Goal: Information Seeking & Learning: Learn about a topic

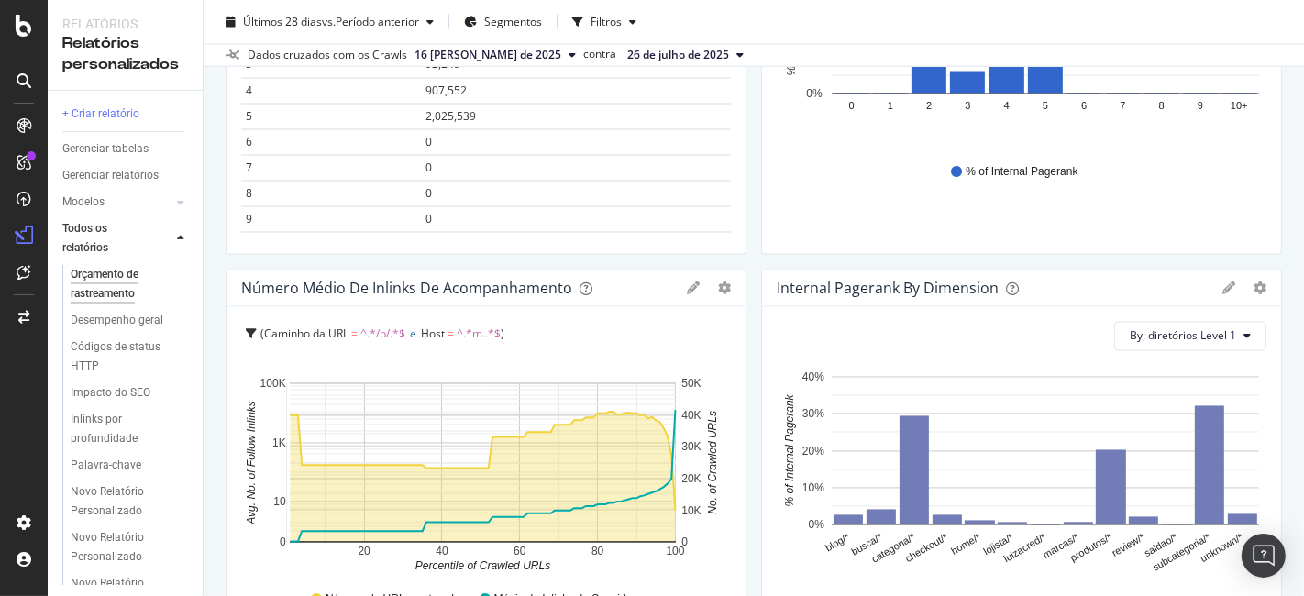
scroll to position [2490, 0]
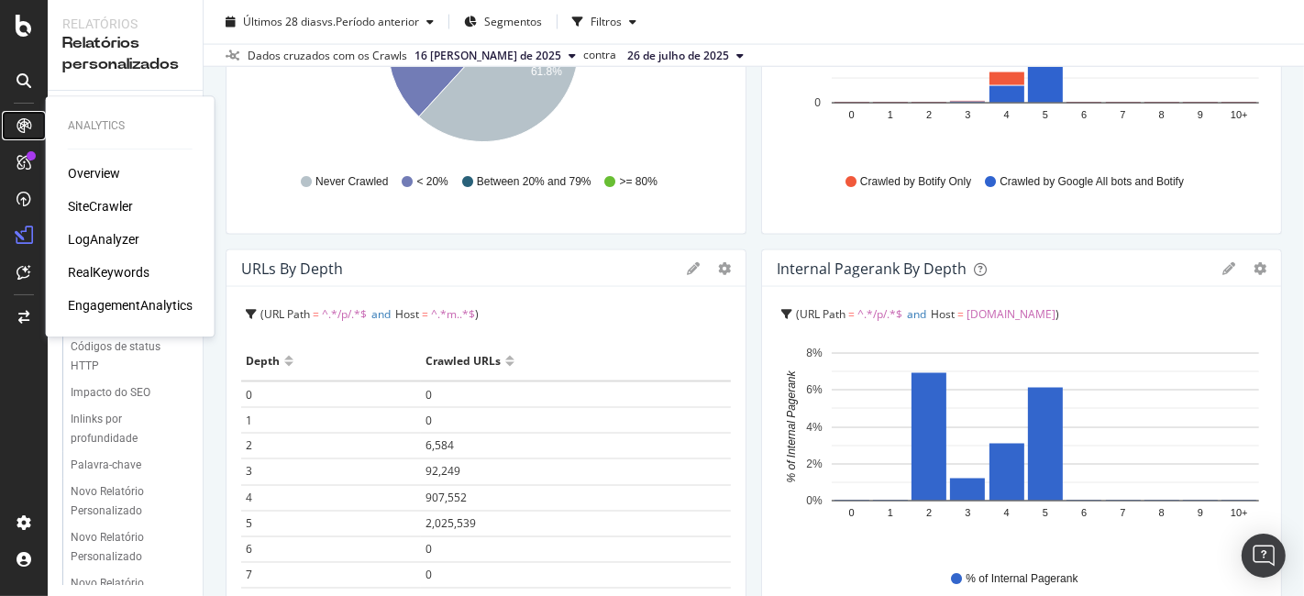
click at [10, 114] on div at bounding box center [23, 125] width 29 height 29
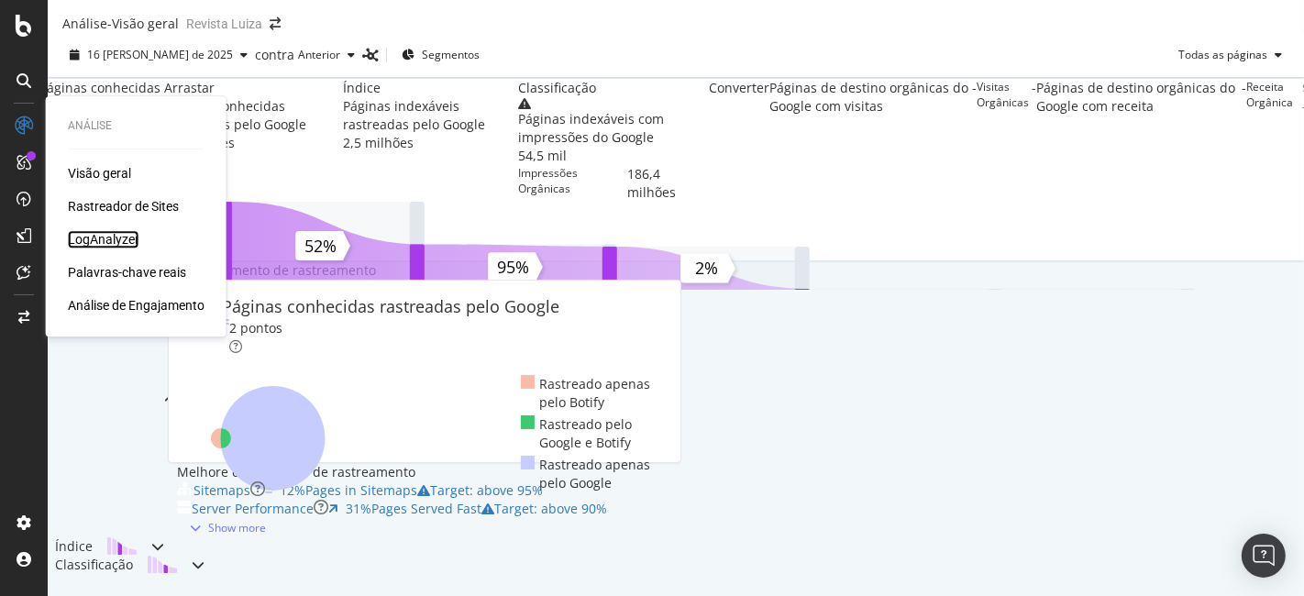
click at [115, 240] on font "LogAnalyzer" at bounding box center [104, 239] width 72 height 15
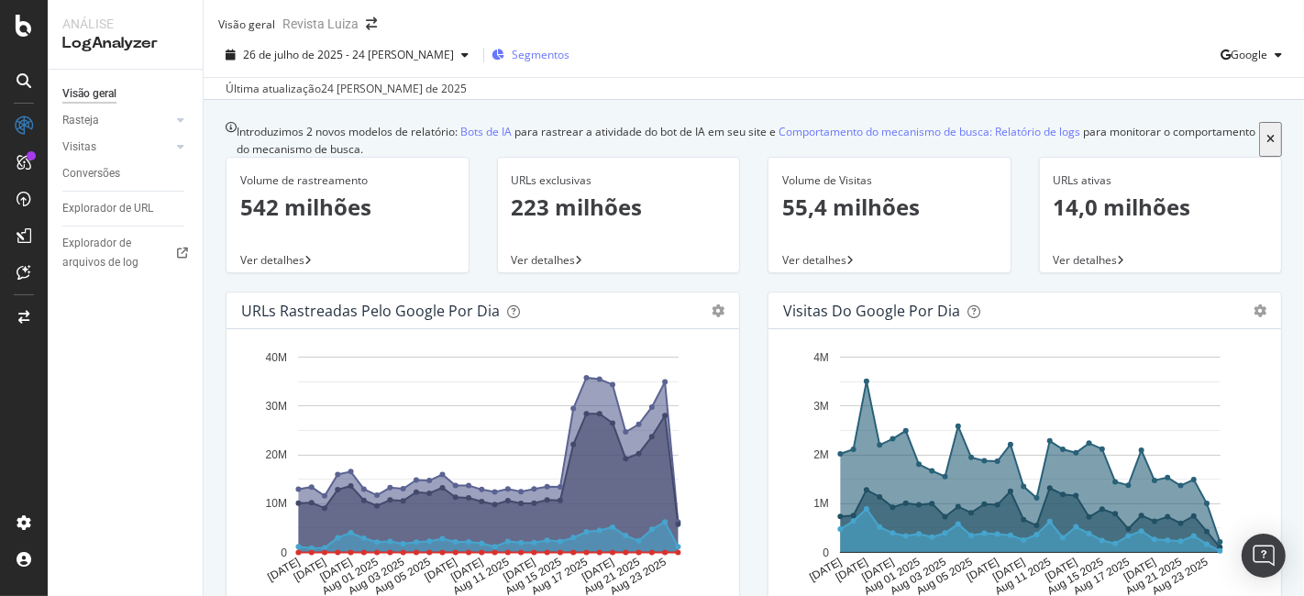
click at [512, 62] on font "Segmentos" at bounding box center [541, 55] width 58 height 16
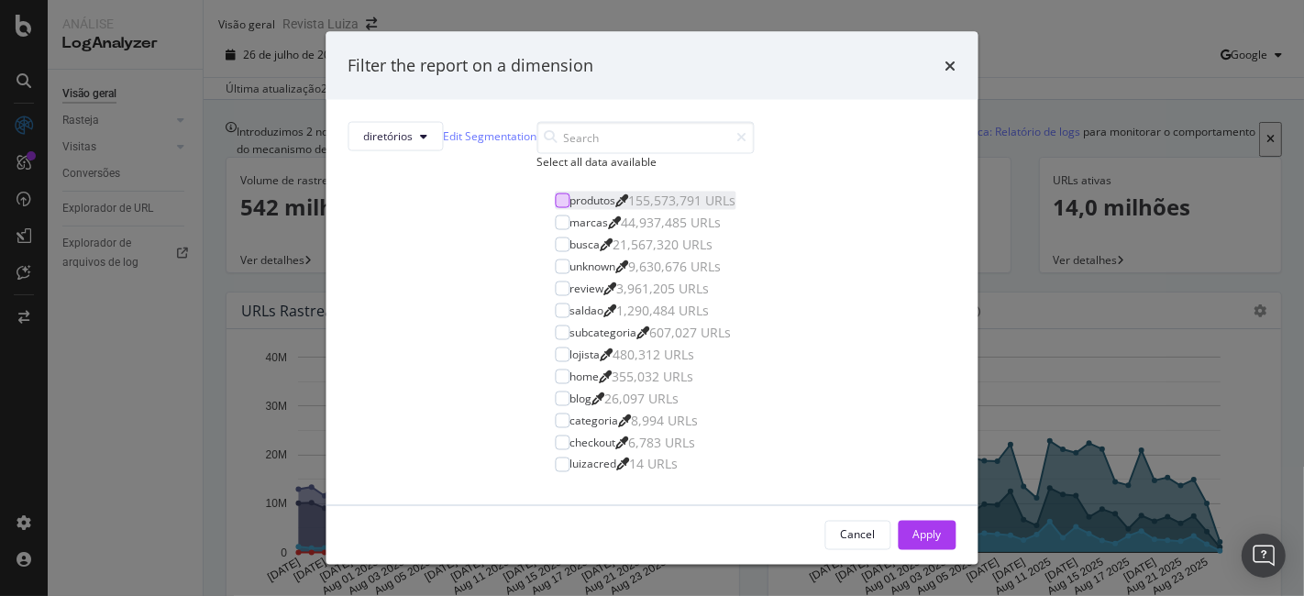
click at [556, 207] on div "modal" at bounding box center [563, 200] width 15 height 15
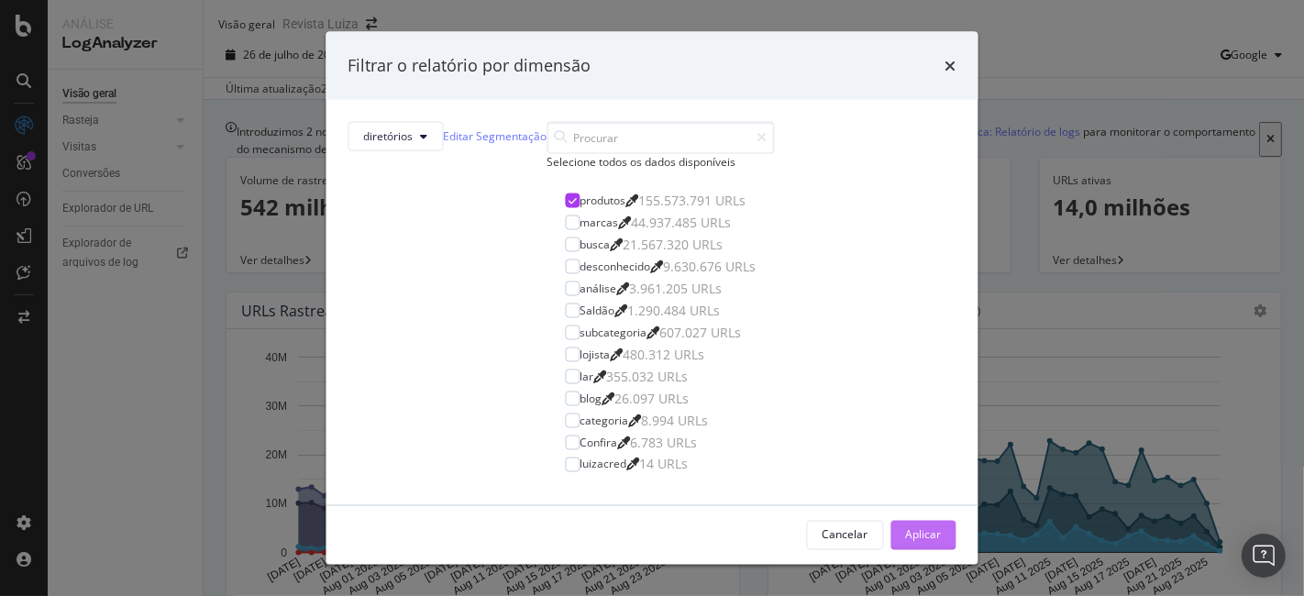
click at [891, 549] on button "Aplicar" at bounding box center [923, 534] width 65 height 29
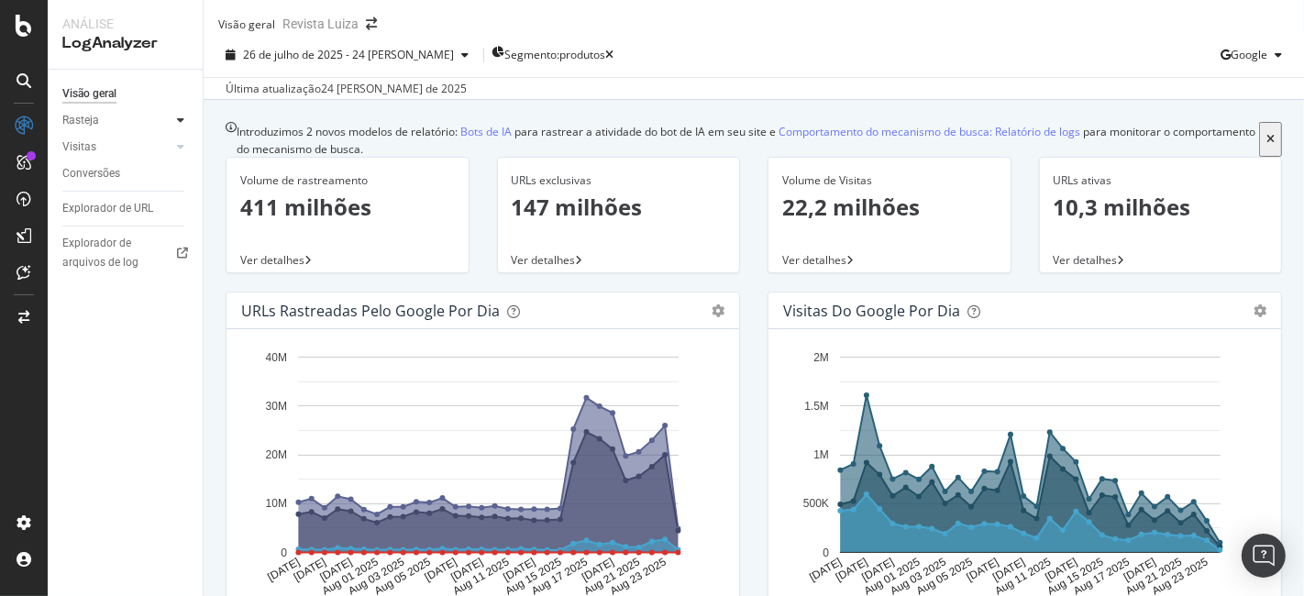
click at [186, 120] on div at bounding box center [180, 120] width 18 height 18
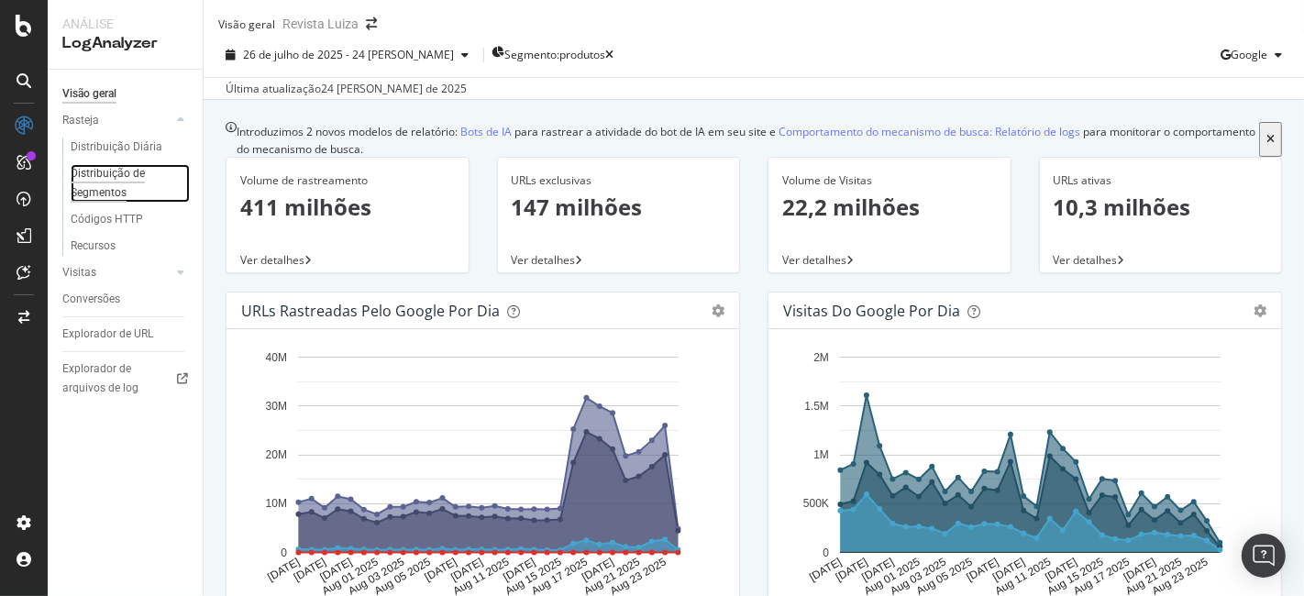
click at [126, 182] on div "Distribuição de Segmentos" at bounding box center [123, 183] width 105 height 39
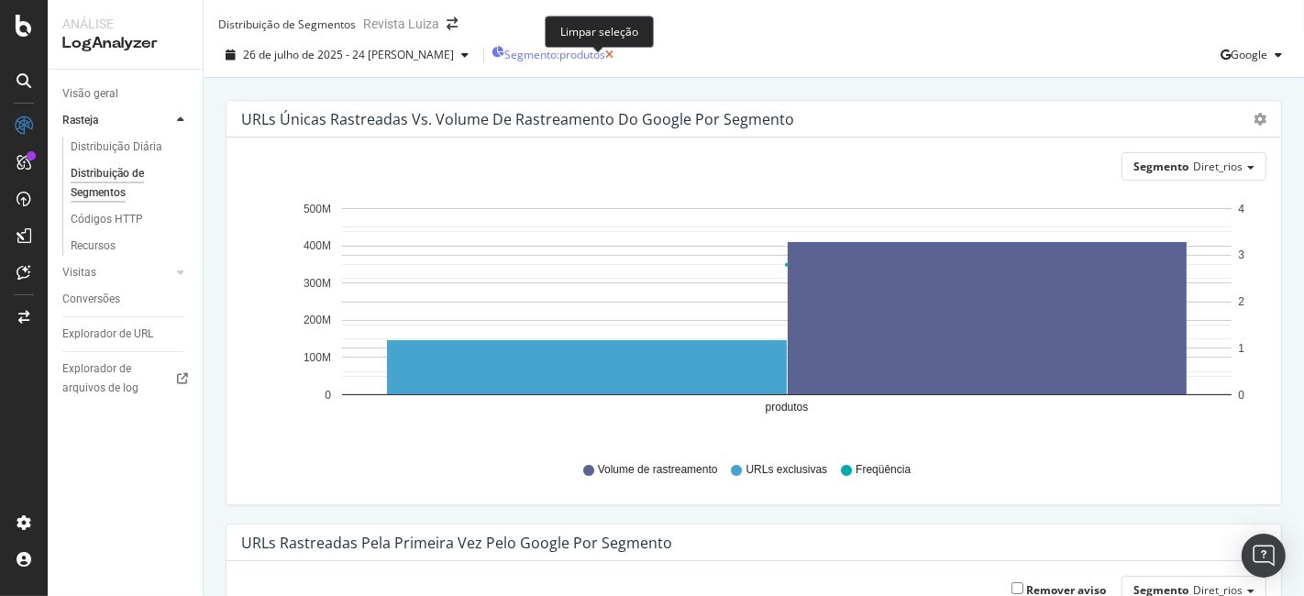
click at [605, 61] on icon "button" at bounding box center [609, 55] width 8 height 11
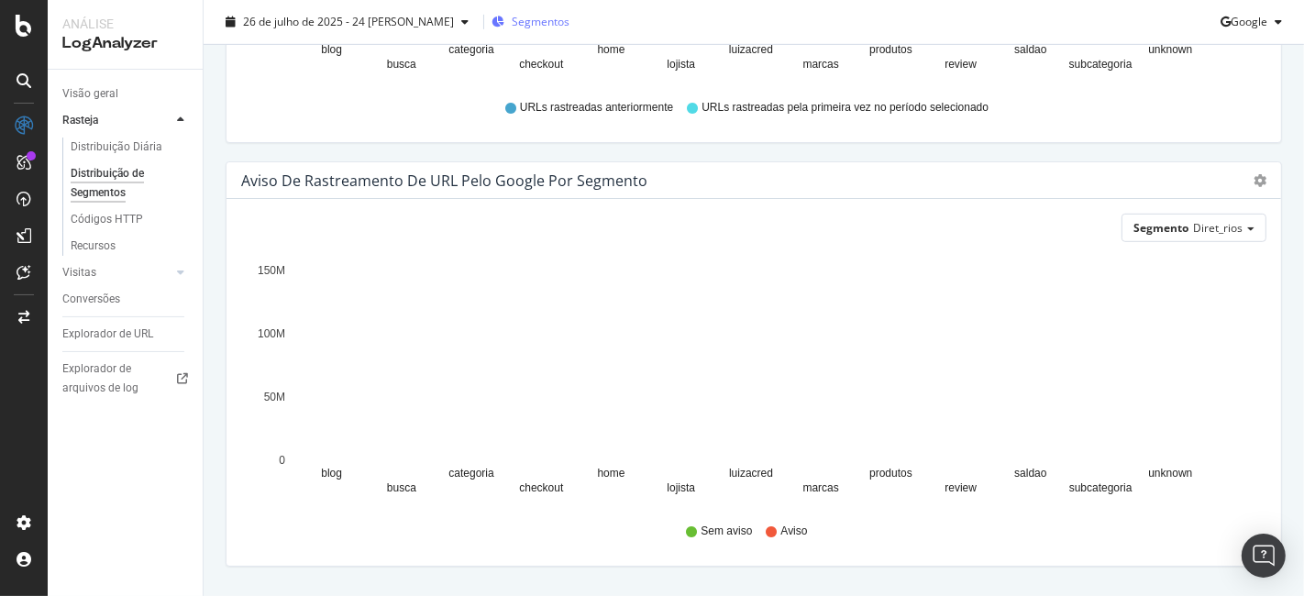
scroll to position [849, 0]
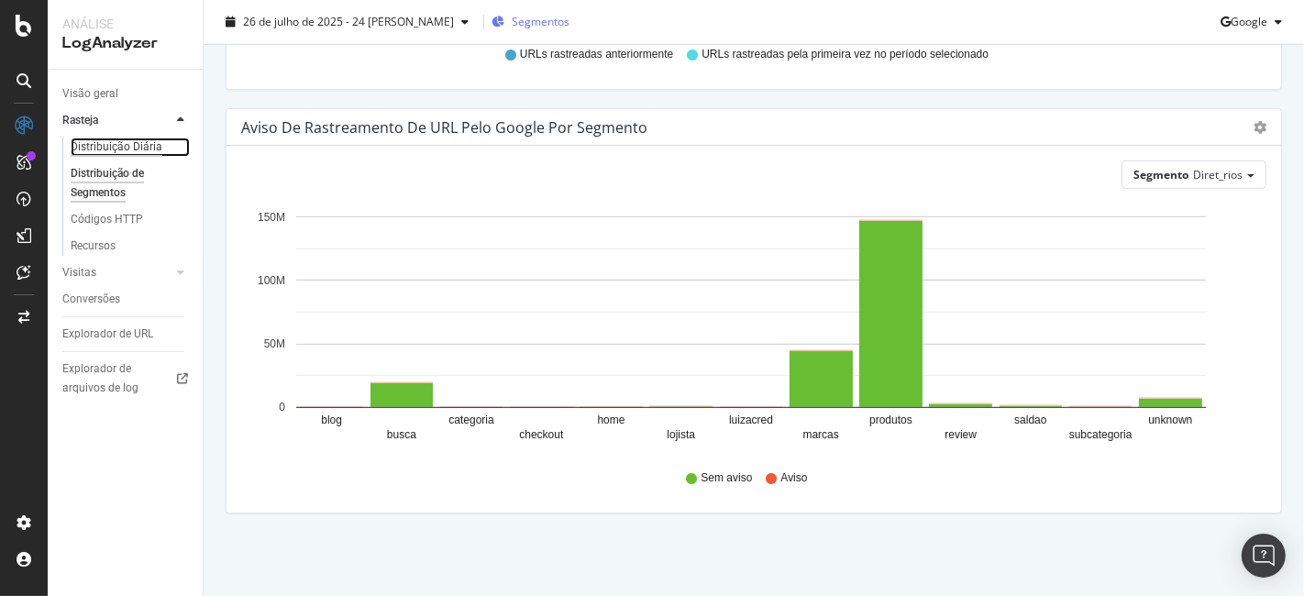
click at [112, 148] on font "Distribuição Diária" at bounding box center [117, 146] width 92 height 13
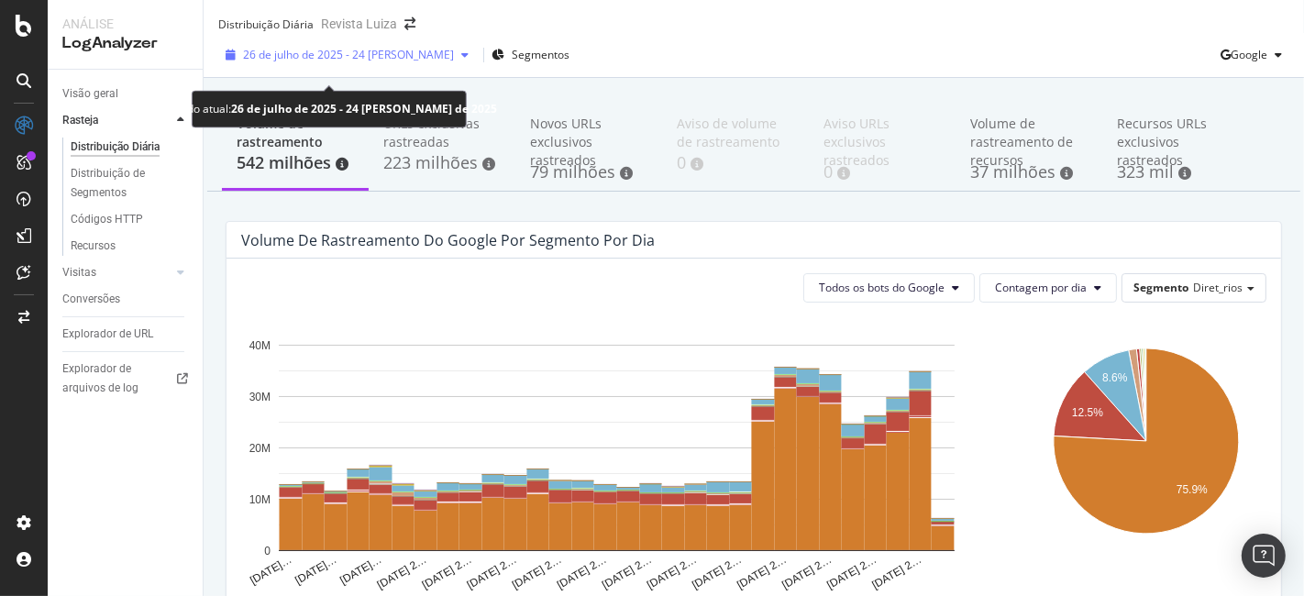
click at [383, 62] on font "26 de julho de 2025 - 24 [PERSON_NAME]" at bounding box center [348, 55] width 211 height 16
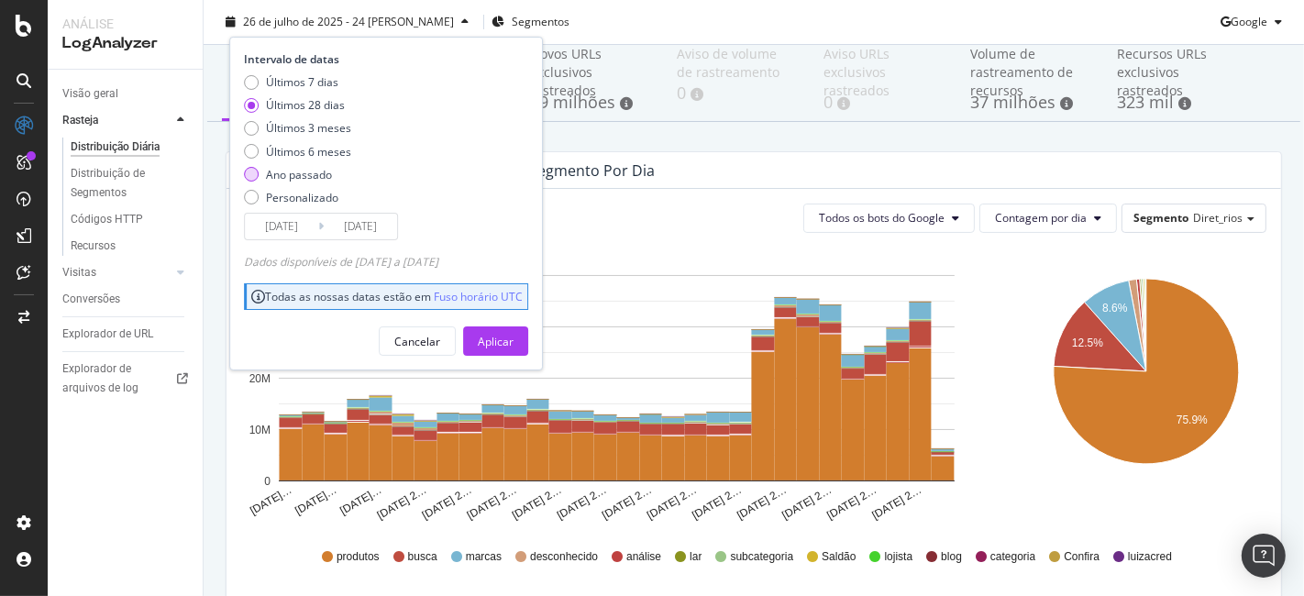
scroll to position [102, 0]
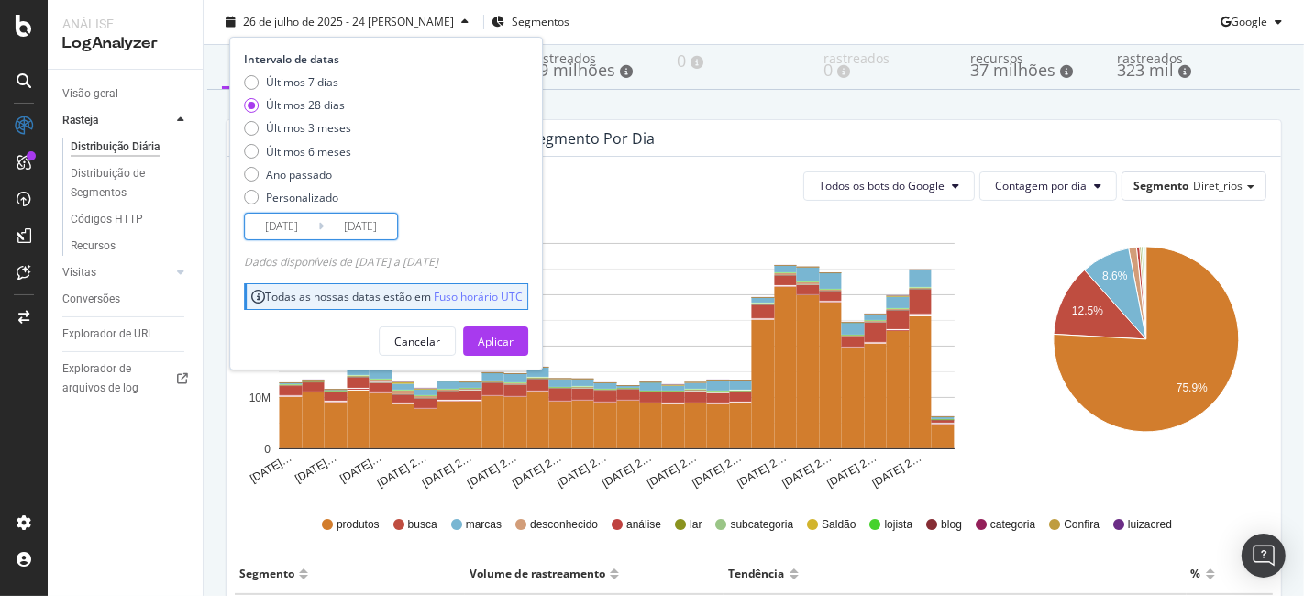
click at [280, 218] on input "[DATE]" at bounding box center [281, 227] width 73 height 26
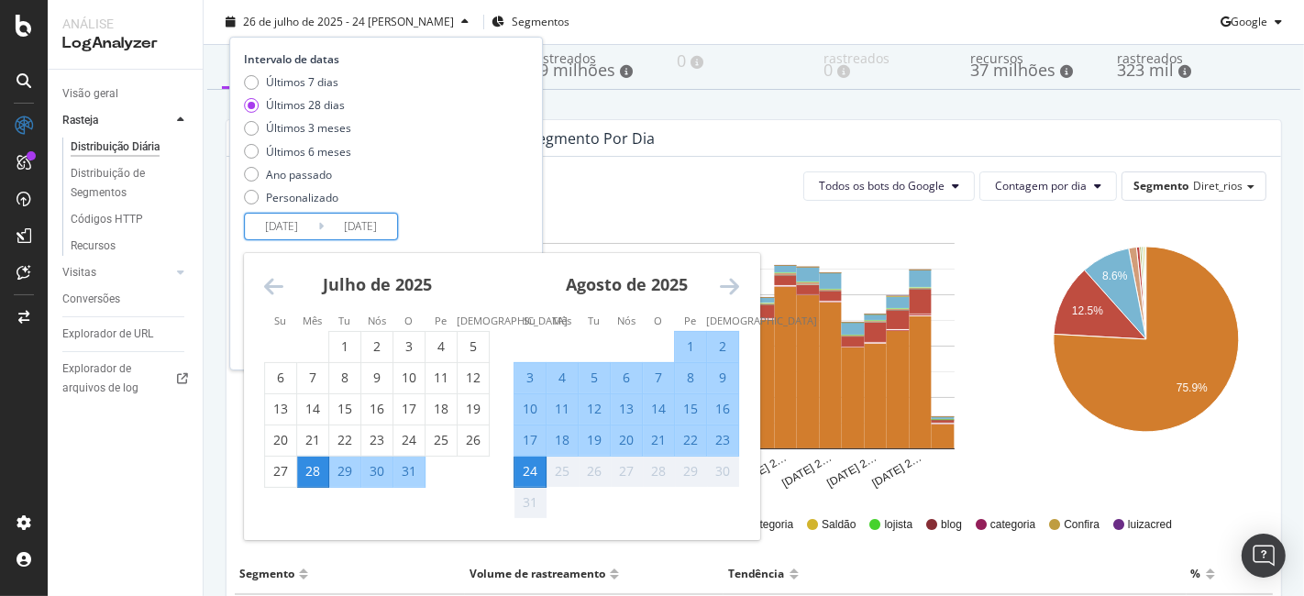
click at [264, 286] on icon "Retroceda para alternar para o mês anterior." at bounding box center [273, 286] width 19 height 22
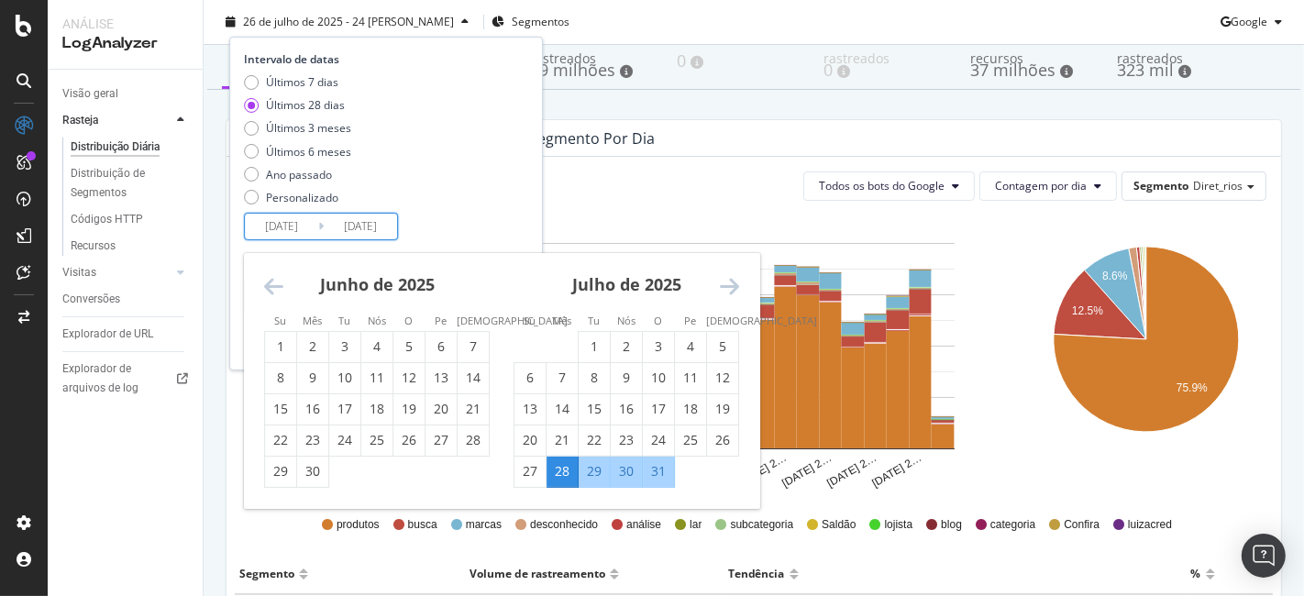
click at [264, 286] on icon "Retroceda para alternar para o mês anterior." at bounding box center [273, 286] width 19 height 22
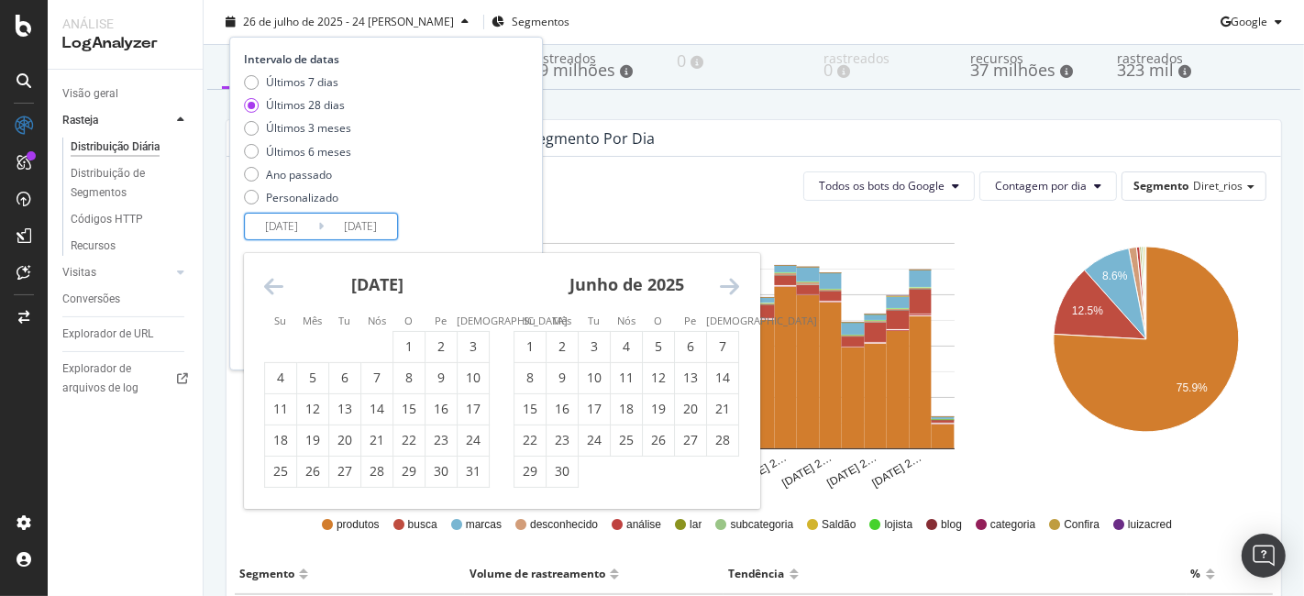
click at [264, 286] on icon "Retroceda para alternar para o mês anterior." at bounding box center [273, 286] width 19 height 22
click at [717, 470] on div "31" at bounding box center [722, 471] width 31 height 18
type input "[DATE]"
click at [447, 226] on div "Intervalo de datas Últimos 7 [PERSON_NAME] Últimos 28 [PERSON_NAME] Últimos 3 m…" at bounding box center [384, 145] width 280 height 189
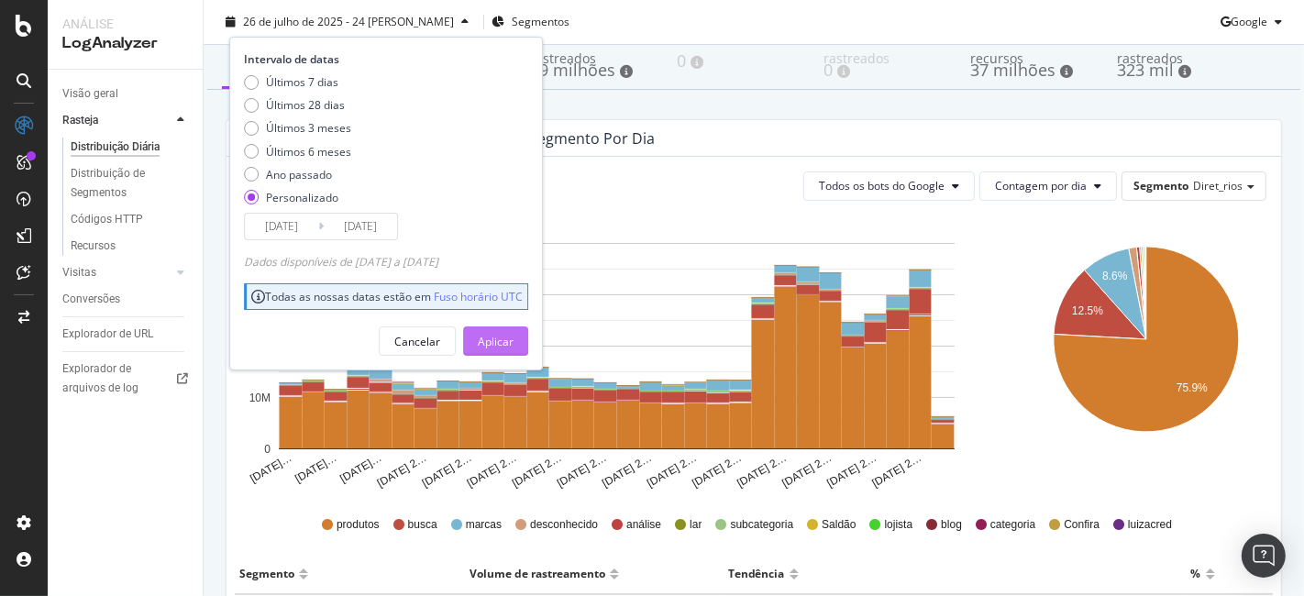
click at [509, 347] on div "Aplicar" at bounding box center [496, 341] width 36 height 28
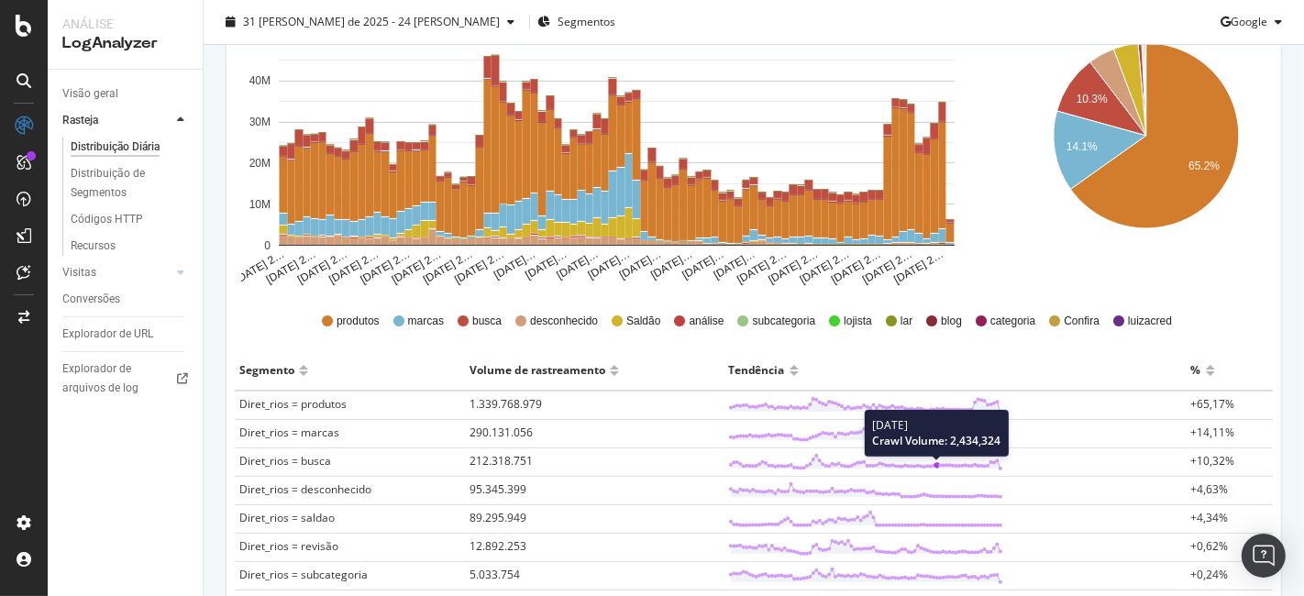
scroll to position [102, 0]
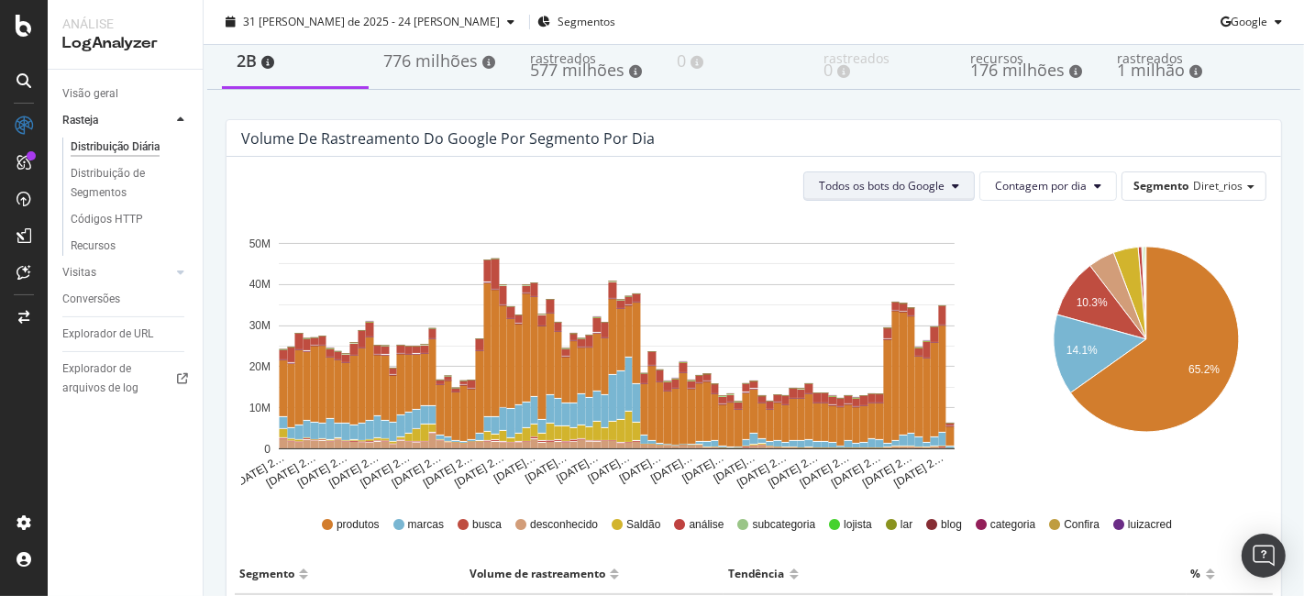
click at [894, 193] on font "Todos os bots do Google" at bounding box center [882, 186] width 126 height 16
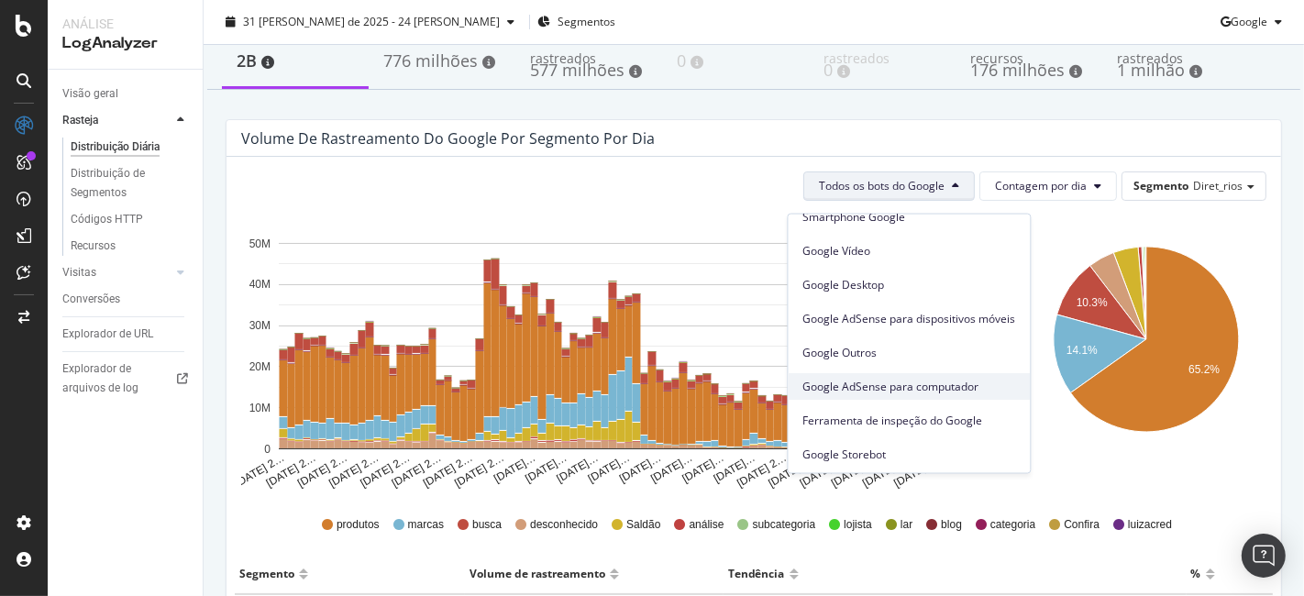
scroll to position [0, 0]
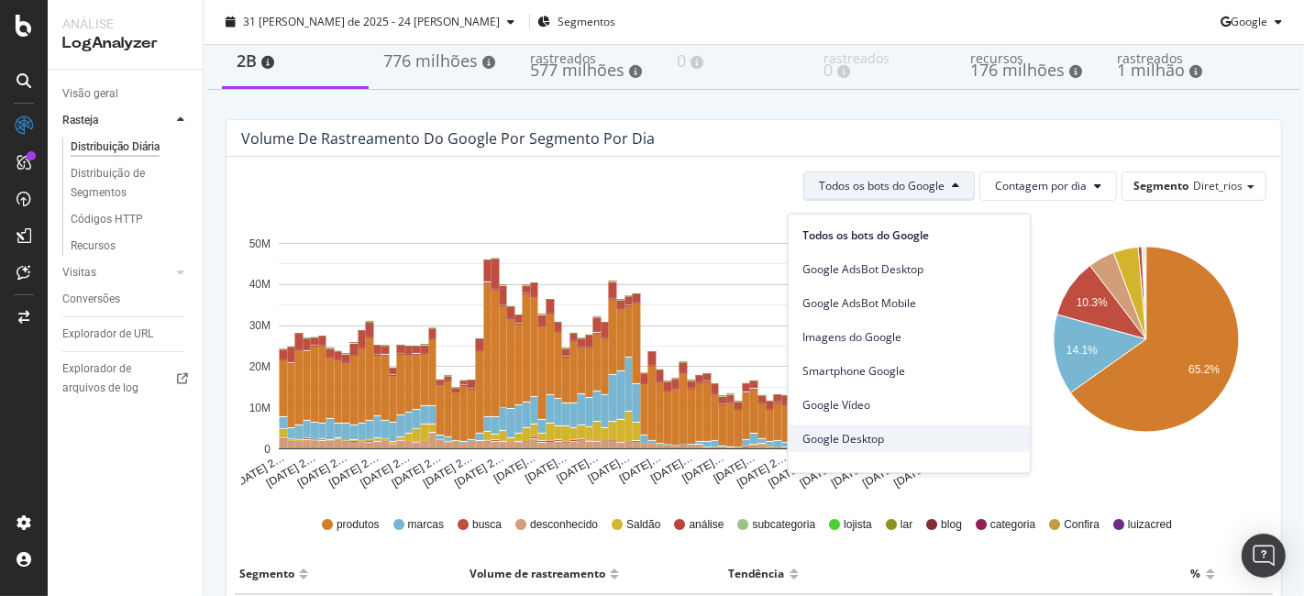
click at [903, 443] on span "Google Desktop" at bounding box center [909, 438] width 213 height 17
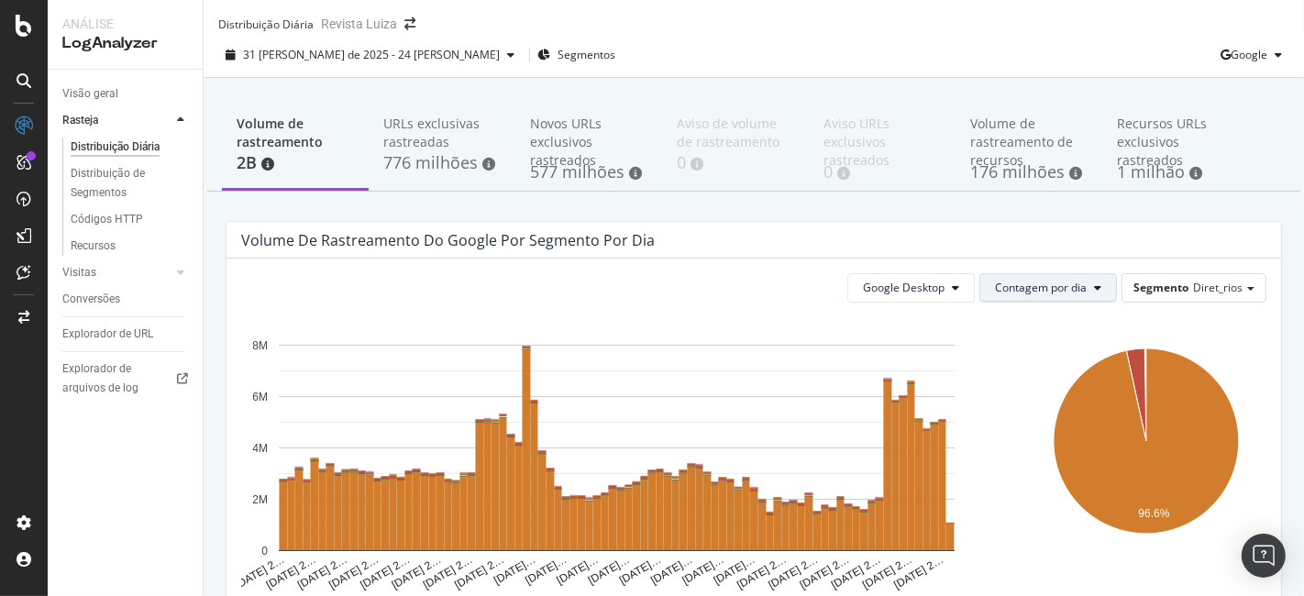
click at [1034, 295] on font "Contagem por dia" at bounding box center [1041, 288] width 92 height 16
click at [920, 303] on button "Google Desktop" at bounding box center [910, 287] width 127 height 29
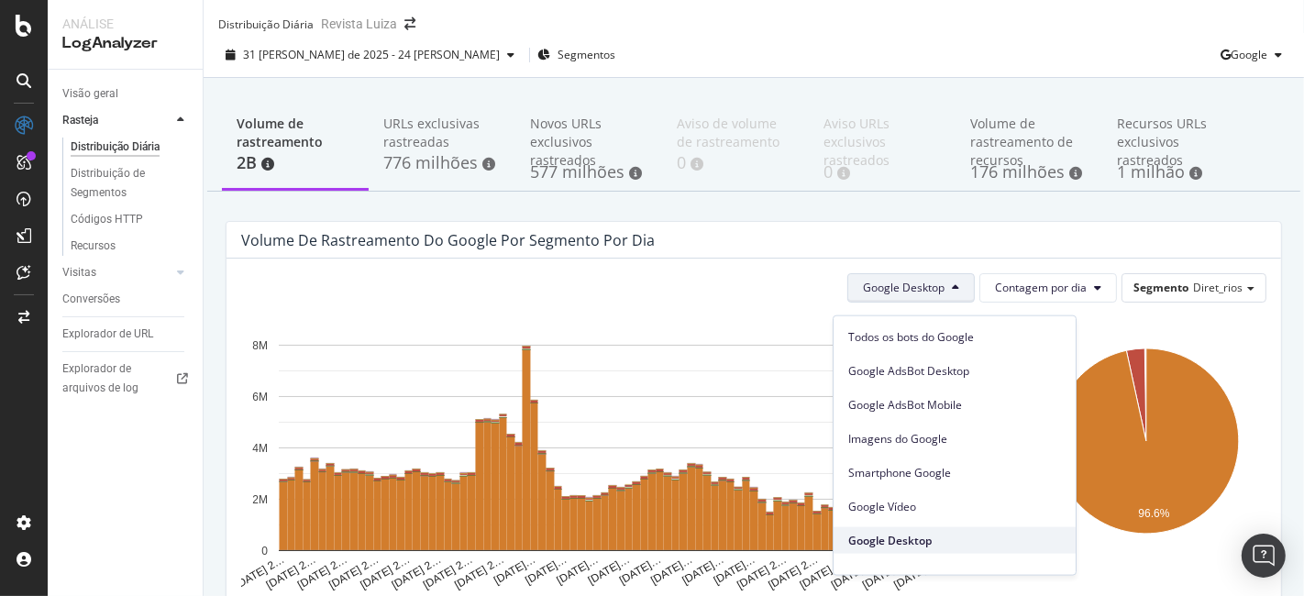
click at [940, 546] on span "Google Desktop" at bounding box center [954, 540] width 213 height 17
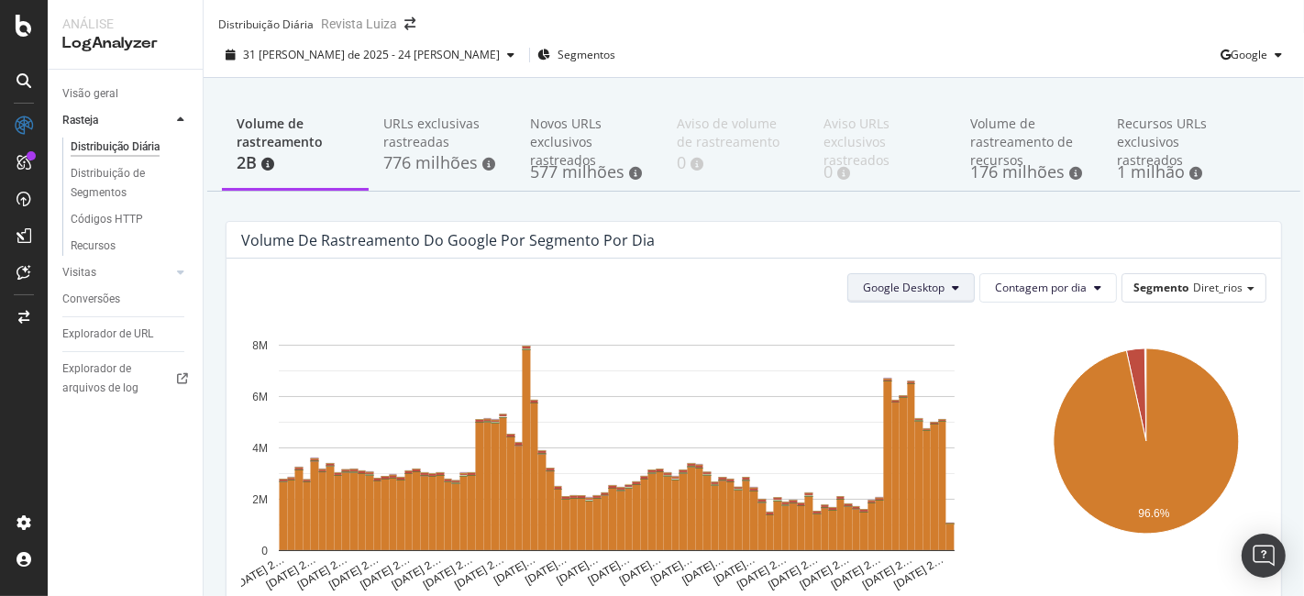
click at [927, 295] on font "Google Desktop" at bounding box center [904, 288] width 82 height 16
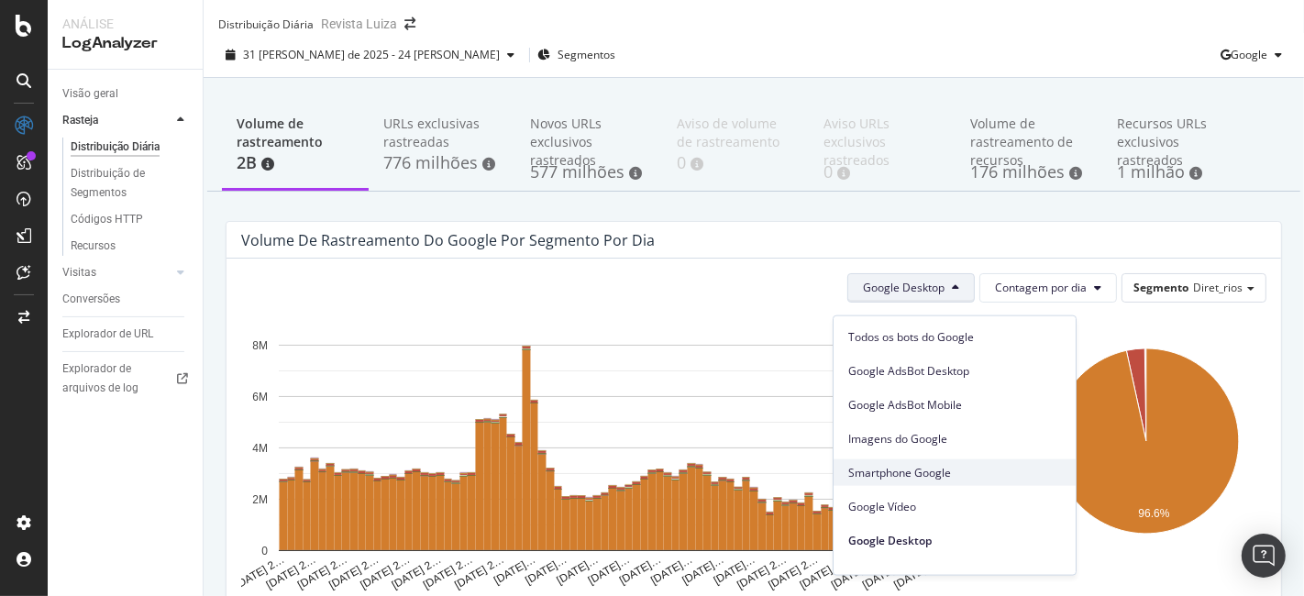
click at [943, 475] on font "Smartphone Google" at bounding box center [899, 472] width 103 height 16
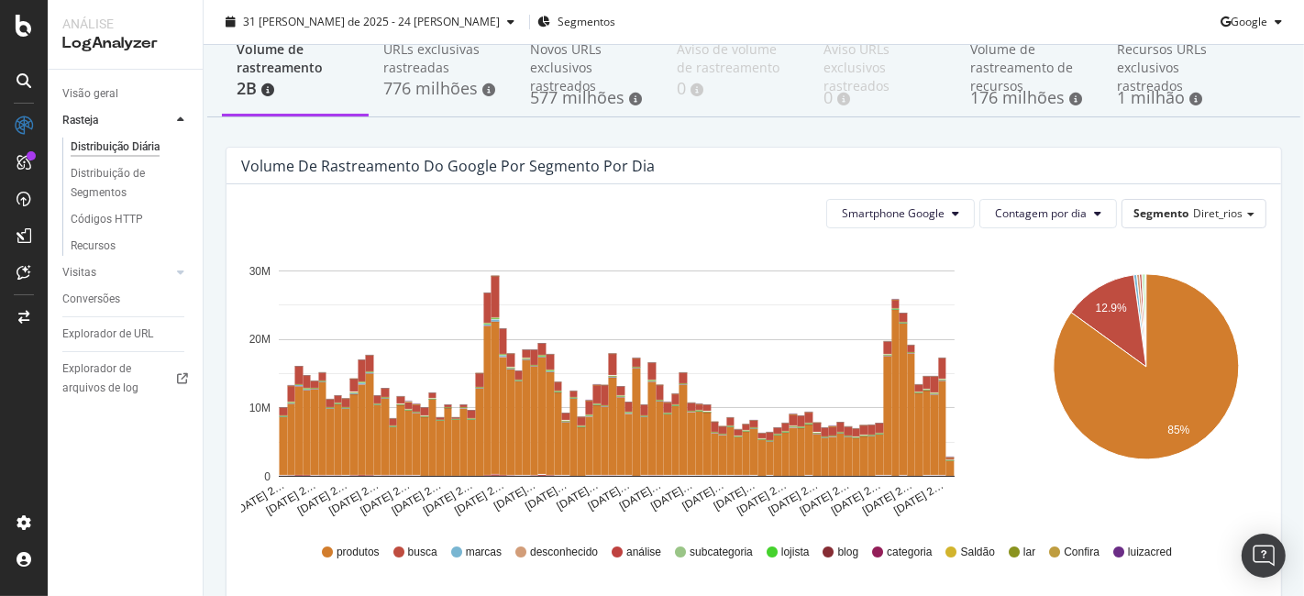
scroll to position [102, 0]
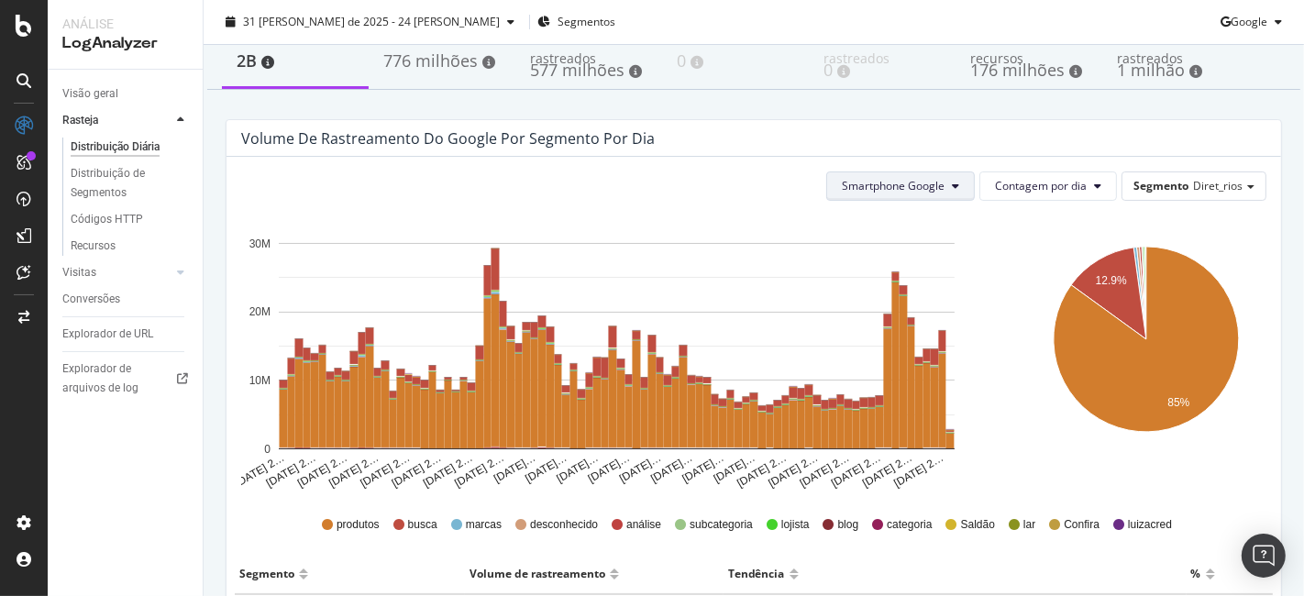
click at [936, 201] on button "Smartphone Google" at bounding box center [900, 185] width 149 height 29
